Goal: Information Seeking & Learning: Learn about a topic

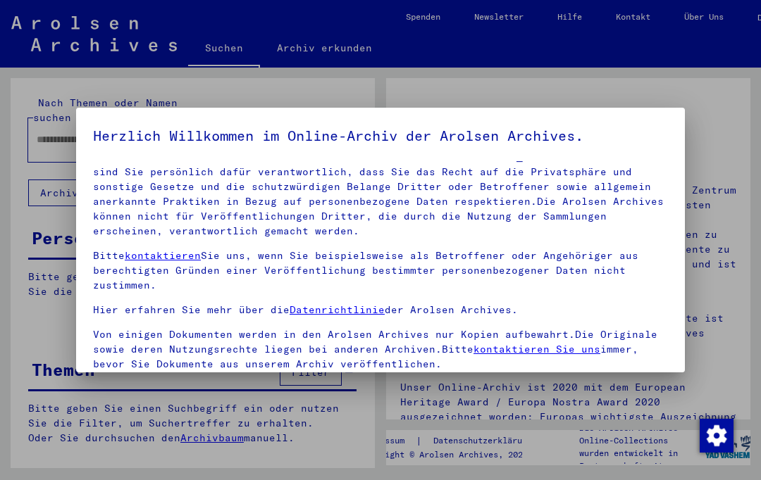
scroll to position [87, 0]
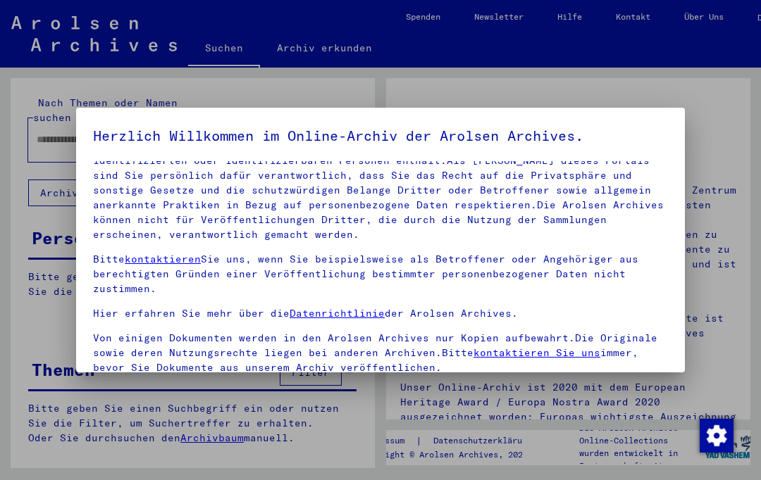
click at [625, 94] on div at bounding box center [380, 240] width 761 height 480
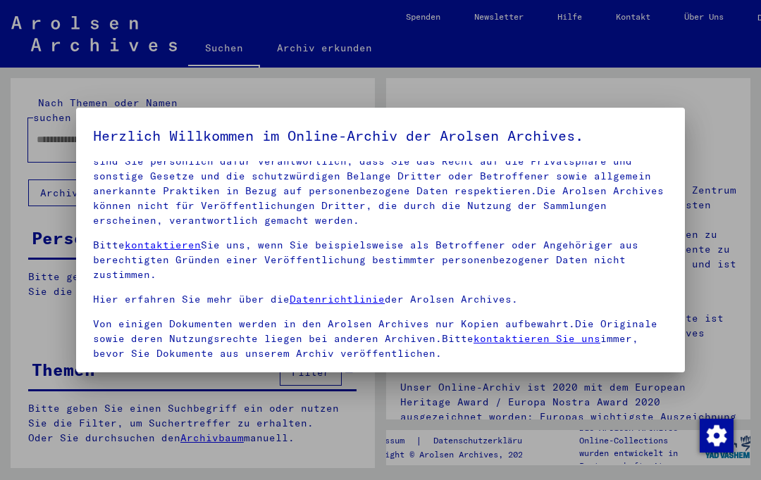
scroll to position [88, 0]
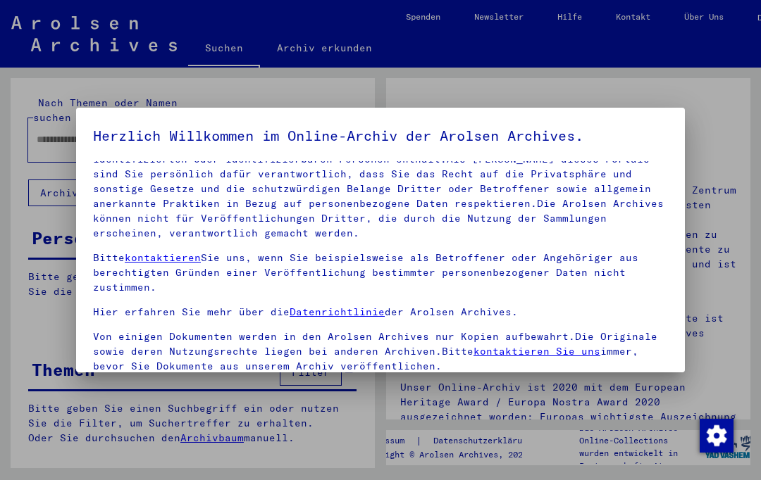
click at [682, 92] on div at bounding box center [380, 240] width 761 height 480
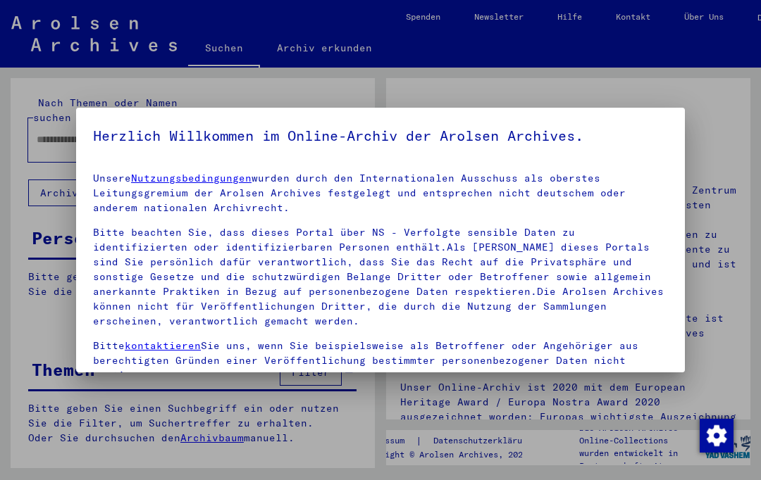
click at [703, 108] on div at bounding box center [380, 240] width 761 height 480
click at [723, 98] on div at bounding box center [380, 240] width 761 height 480
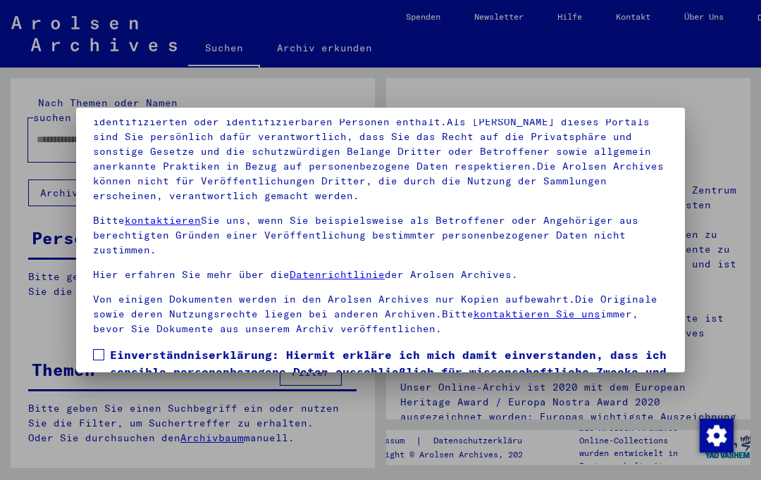
scroll to position [46, 0]
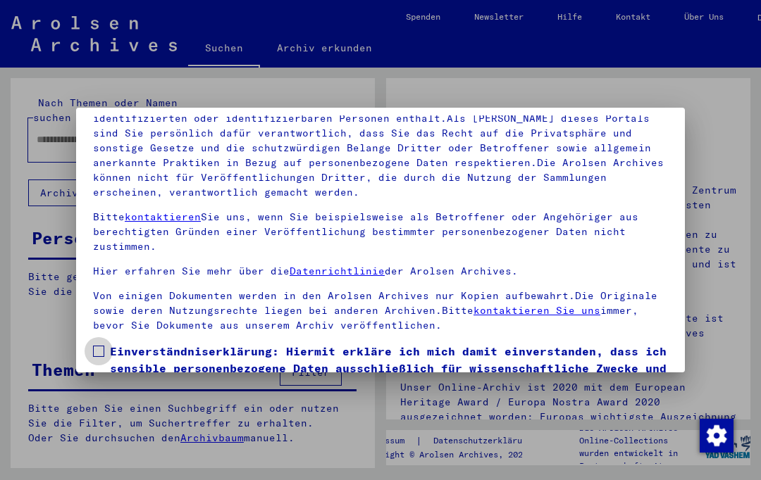
click at [102, 355] on span at bounding box center [98, 351] width 11 height 11
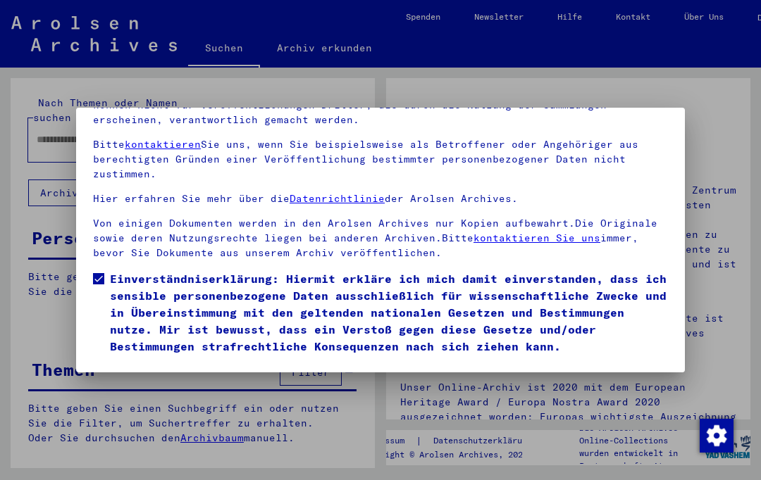
scroll to position [152, 0]
click at [147, 362] on button "Ich stimme zu" at bounding box center [146, 375] width 106 height 27
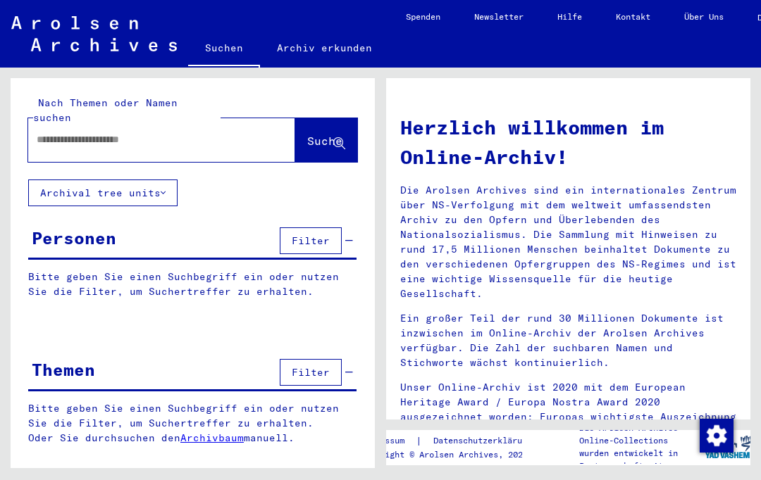
click at [115, 132] on input "text" at bounding box center [145, 139] width 216 height 15
type input "**********"
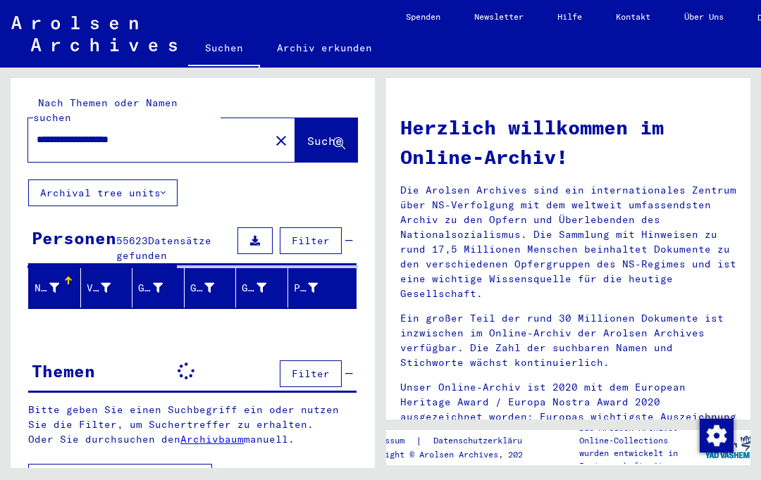
click at [297, 145] on button "Suche" at bounding box center [326, 140] width 62 height 44
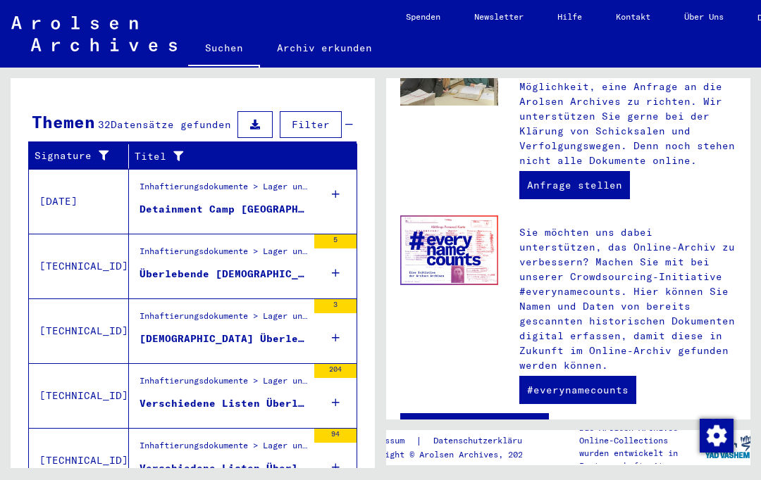
scroll to position [40, 0]
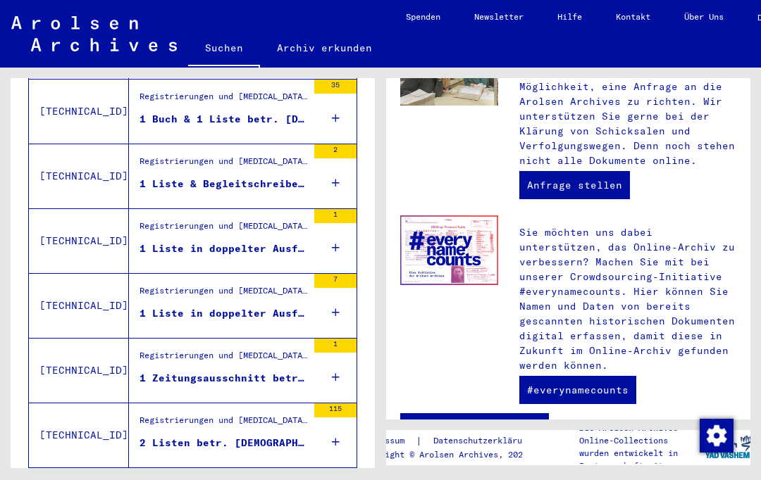
scroll to position [864, 0]
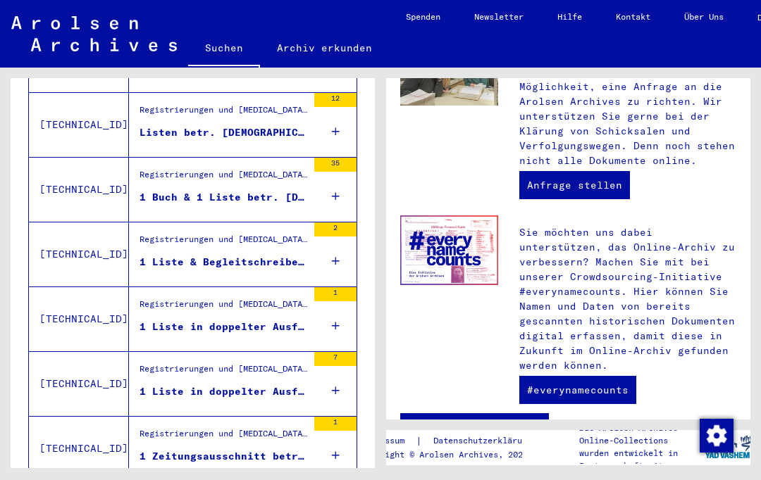
click at [177, 190] on figure "1 Buch & 1 Liste betr. [DEMOGRAPHIC_DATA] Überlebende in [GEOGRAPHIC_DATA]" at bounding box center [223, 200] width 168 height 21
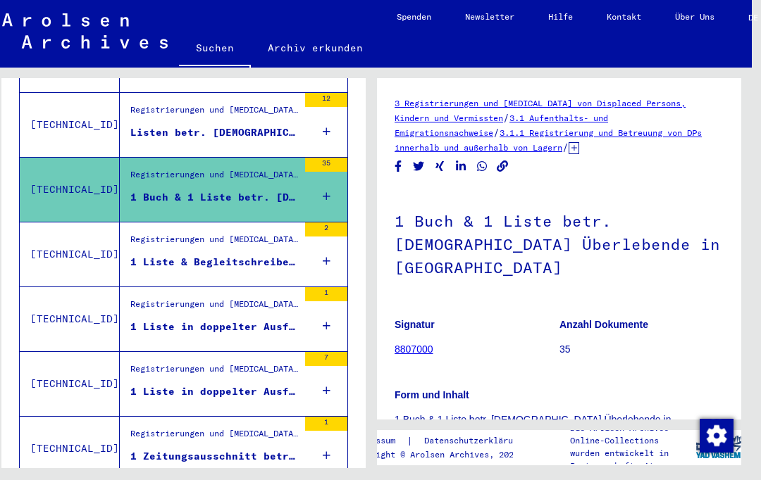
scroll to position [0, 10]
click at [471, 132] on link "3.1.1 Registrierung und Betreuung von DPs innerhalb und außerhalb von Lagern" at bounding box center [547, 139] width 307 height 25
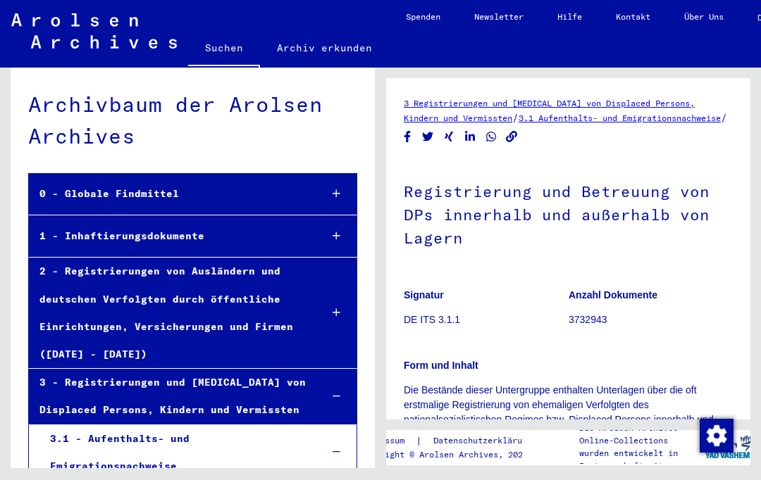
click at [82, 180] on div "0 - Globale Findmittel" at bounding box center [169, 193] width 280 height 27
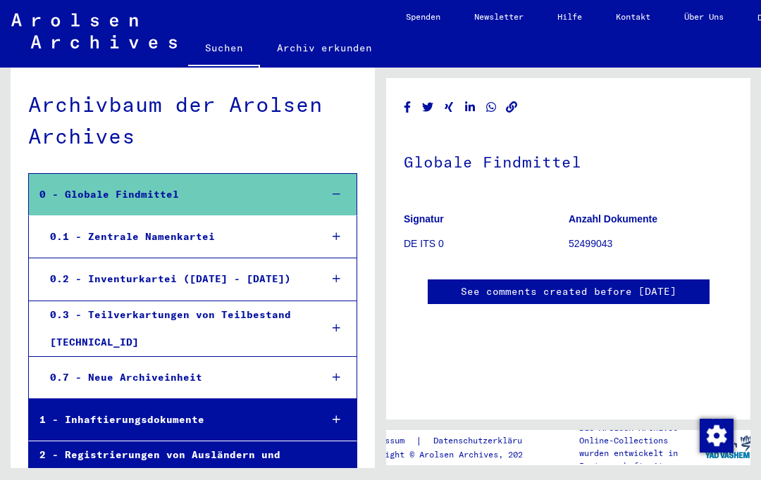
click at [97, 223] on div "0.1 - Zentrale Namenkartei" at bounding box center [174, 236] width 270 height 27
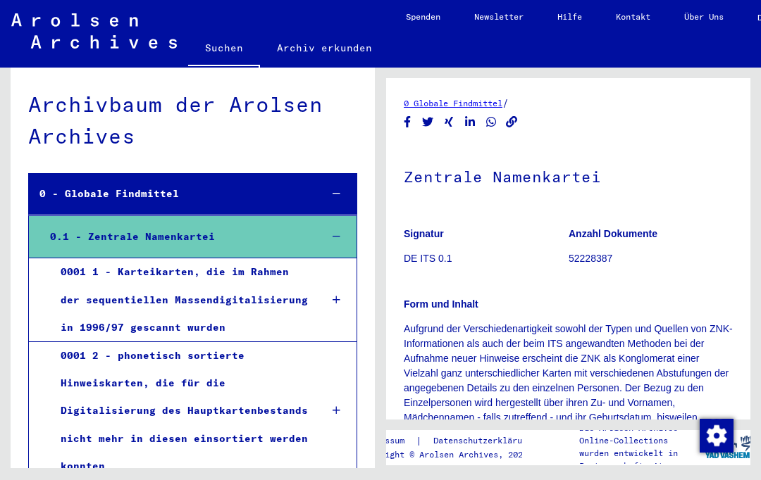
click at [215, 259] on div "0001 1 - Karteikarten, die im Rahmen der sequentiellen Massendigitalisierung in…" at bounding box center [179, 300] width 259 height 83
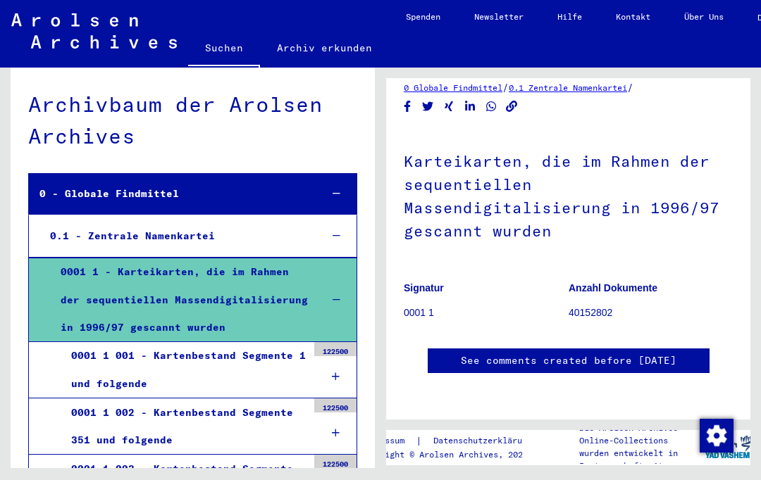
scroll to position [252, 0]
click at [108, 342] on div "0001 1 001 - Kartenbestand Segmente 1 und folgende" at bounding box center [184, 369] width 247 height 55
